Goal: Task Accomplishment & Management: Use online tool/utility

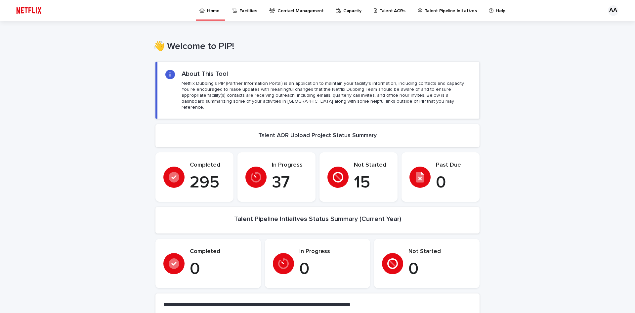
click at [386, 10] on p "Talent AORs" at bounding box center [393, 7] width 26 height 14
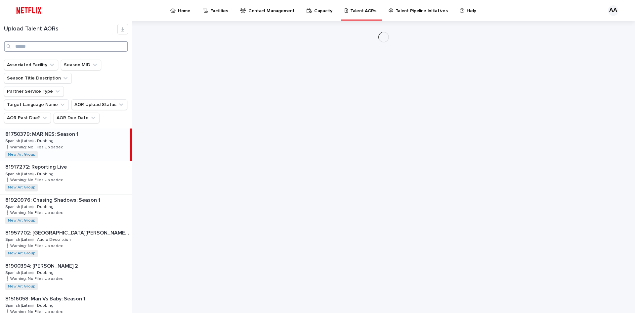
click at [67, 46] on input "Search" at bounding box center [66, 46] width 124 height 11
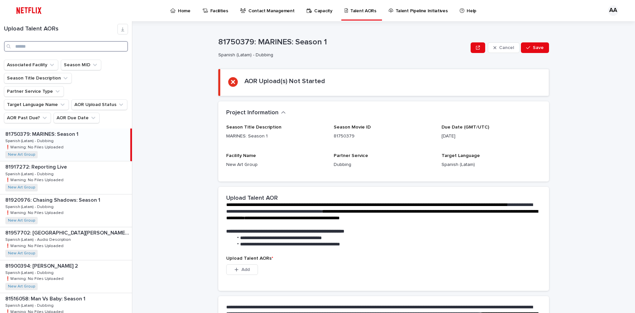
paste input "********"
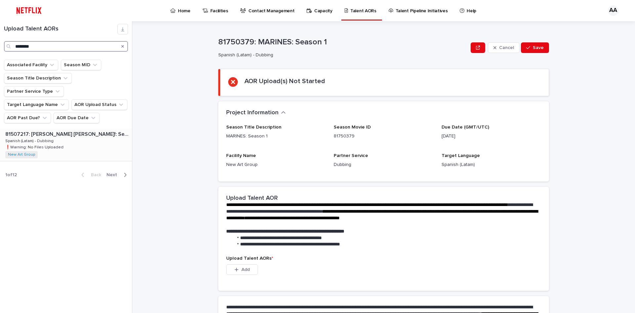
type input "********"
click at [71, 130] on p "81507217: [PERSON_NAME] [PERSON_NAME]!: Season 2" at bounding box center [67, 134] width 125 height 8
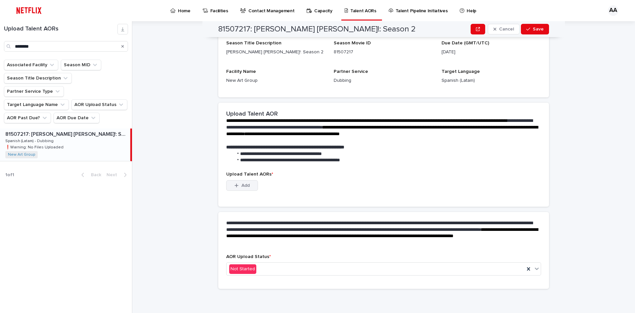
click at [253, 188] on button "Add" at bounding box center [242, 185] width 32 height 11
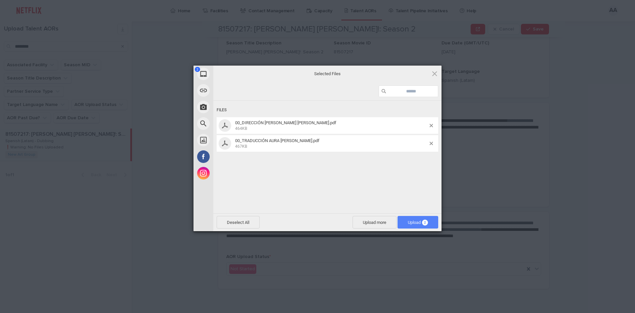
click at [417, 223] on span "Upload 2" at bounding box center [418, 222] width 20 height 5
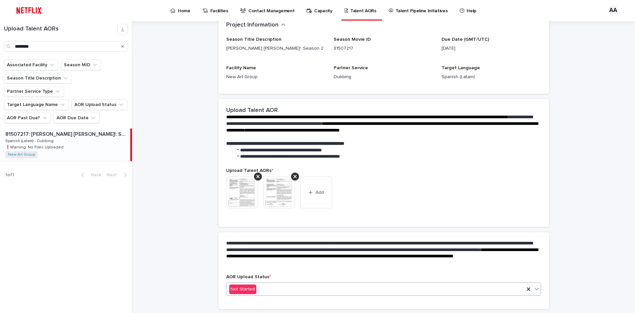
scroll to position [75, 0]
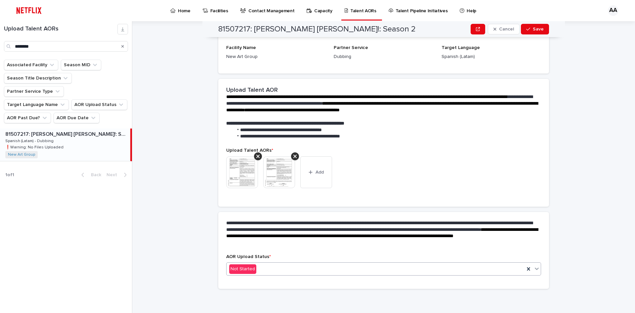
click at [270, 177] on img at bounding box center [279, 172] width 32 height 32
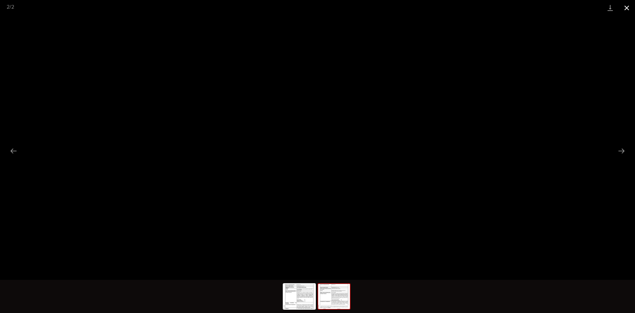
click at [627, 10] on button "Close gallery" at bounding box center [627, 8] width 17 height 16
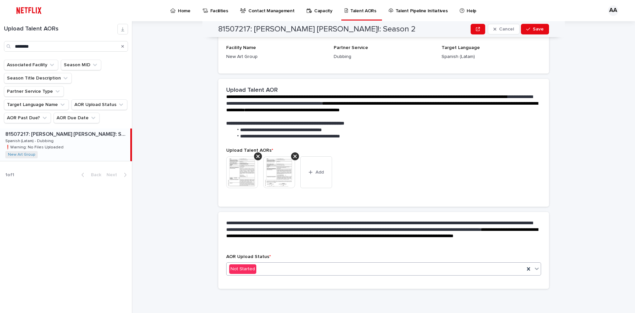
click at [277, 271] on div "Not Started" at bounding box center [376, 268] width 298 height 11
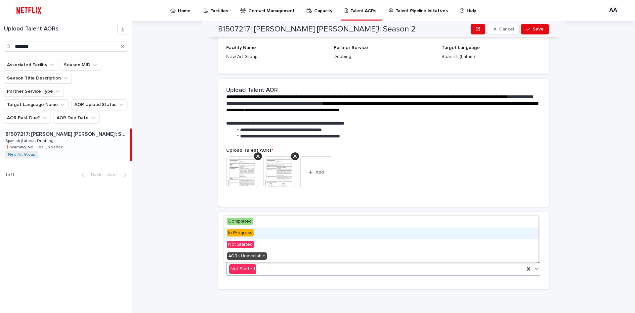
click at [244, 234] on span "In Progress" at bounding box center [240, 232] width 27 height 7
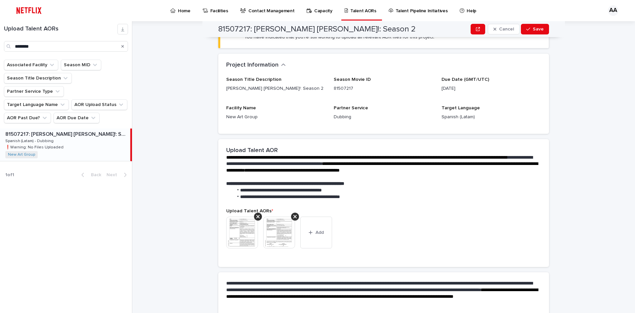
scroll to position [0, 0]
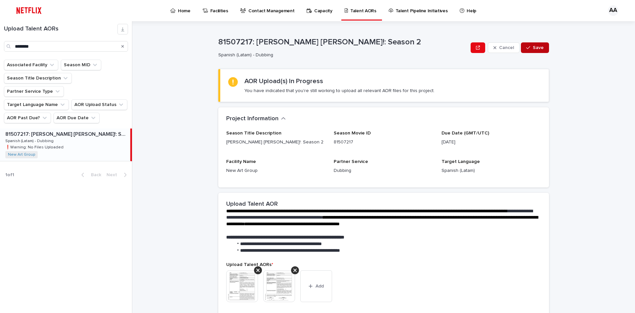
click at [540, 44] on button "Save" at bounding box center [535, 47] width 28 height 11
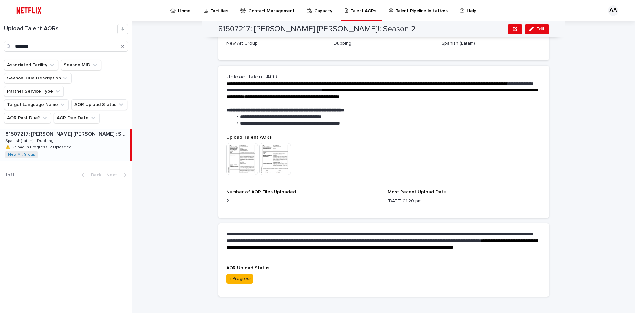
scroll to position [135, 0]
